Goal: Navigation & Orientation: Understand site structure

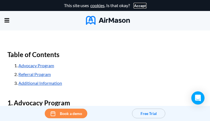
click at [139, 5] on button "Accept" at bounding box center [140, 6] width 12 height 4
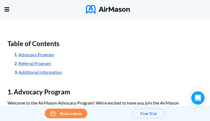
click at [105, 50] on h2 "Table of Contents" at bounding box center [104, 43] width 195 height 13
click at [0, 0] on div "Home Employee Handbook Builder Automated Policy Updates Solutions Pricing About…" at bounding box center [0, 0] width 0 height 0
click at [99, 6] on img at bounding box center [108, 9] width 44 height 9
click at [0, 0] on div "Home Employee Handbook Builder Automated Policy Updates Solutions Pricing About…" at bounding box center [0, 0] width 0 height 0
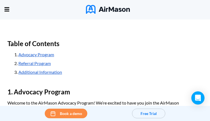
click at [0, 0] on span "Resources" at bounding box center [0, 0] width 0 height 0
click at [0, 0] on span "Solutions" at bounding box center [0, 0] width 0 height 0
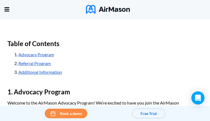
click at [0, 0] on icon at bounding box center [0, 0] width 0 height 0
click at [0, 0] on span "Resources" at bounding box center [0, 0] width 0 height 0
